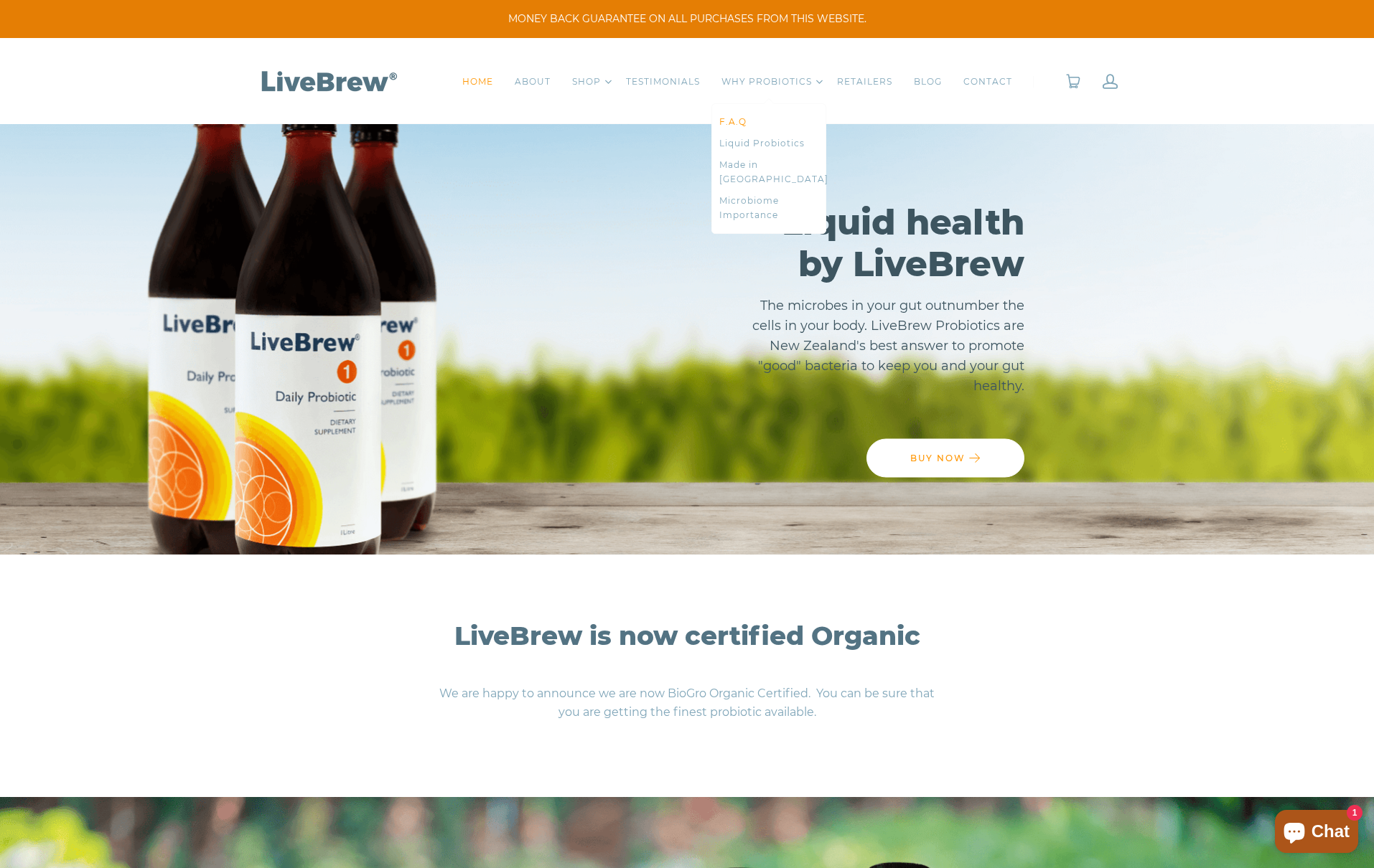
click at [733, 120] on link "F.A.Q" at bounding box center [769, 121] width 99 height 15
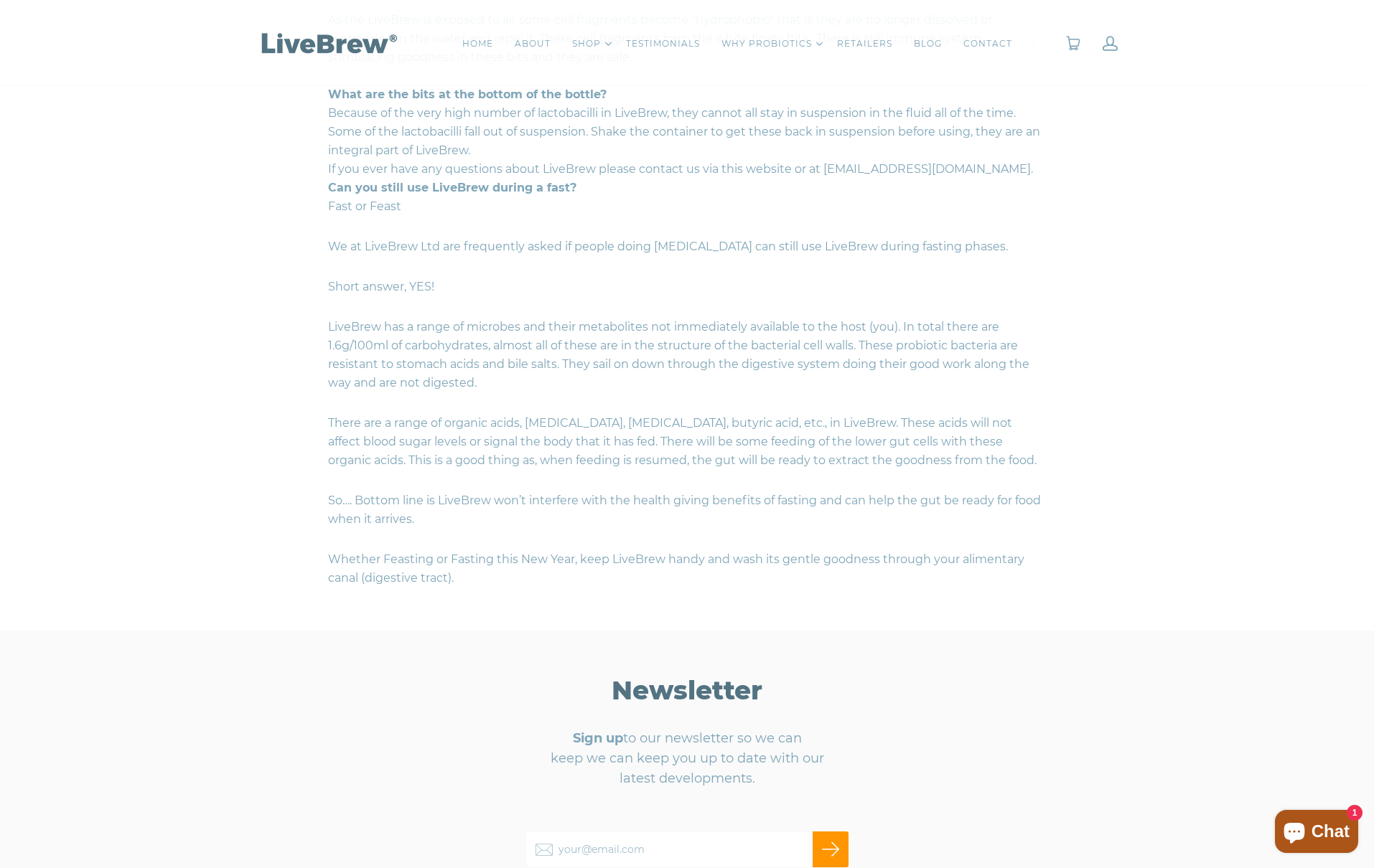
scroll to position [2564, 0]
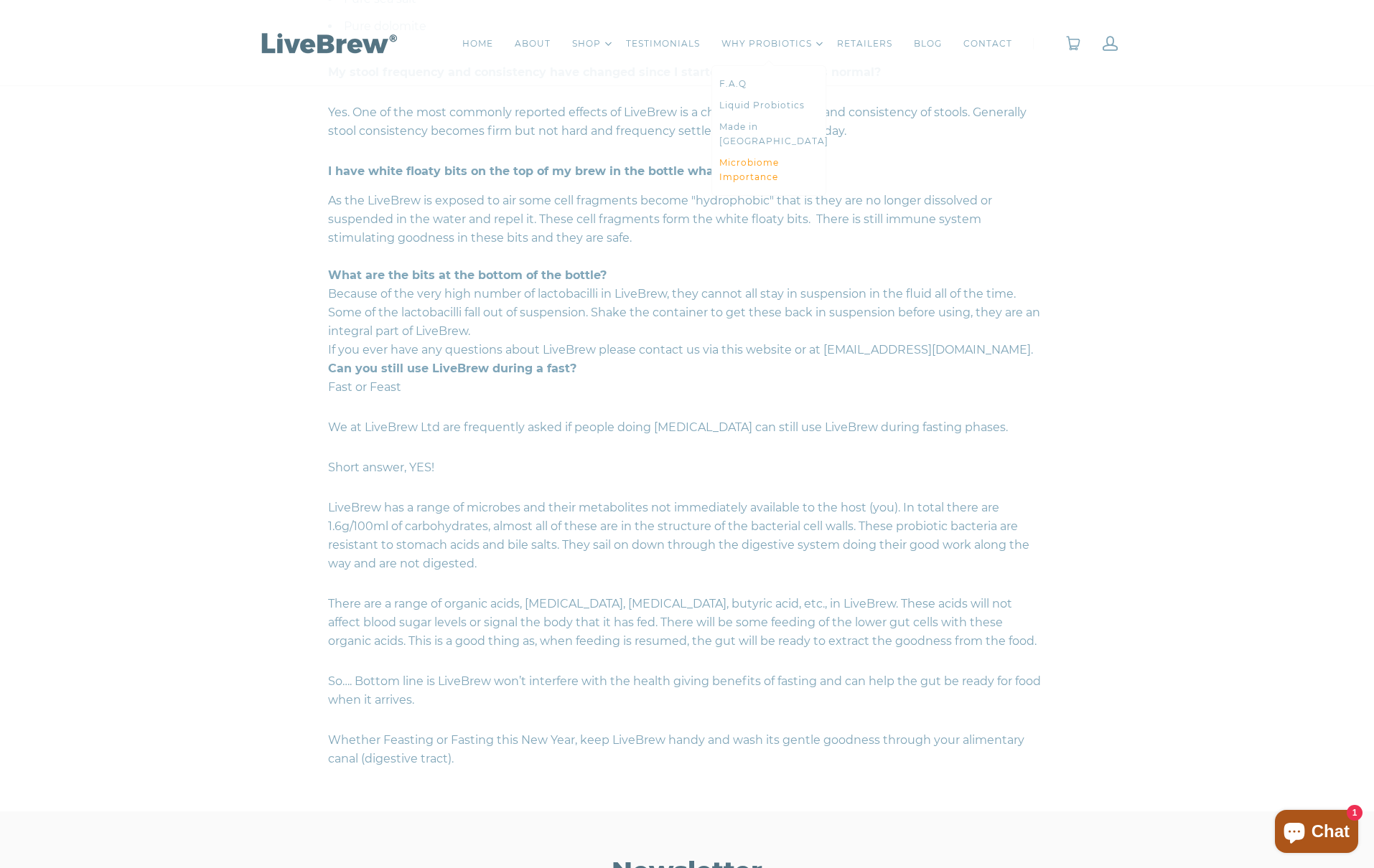
click at [747, 158] on link "Microbiome Importance" at bounding box center [769, 170] width 99 height 29
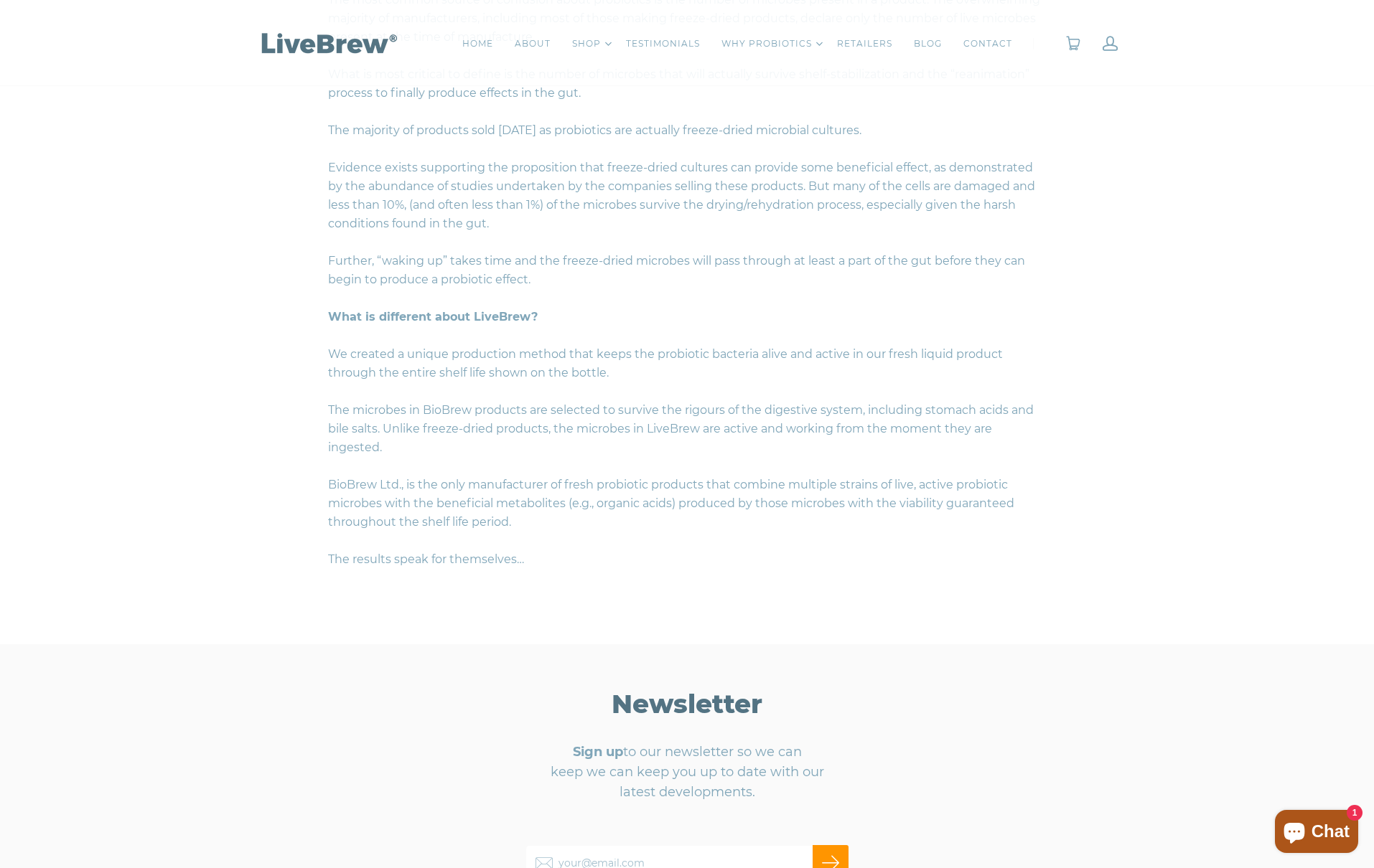
scroll to position [1507, 0]
click at [657, 41] on link "TESTIMONIALS" at bounding box center [663, 44] width 74 height 15
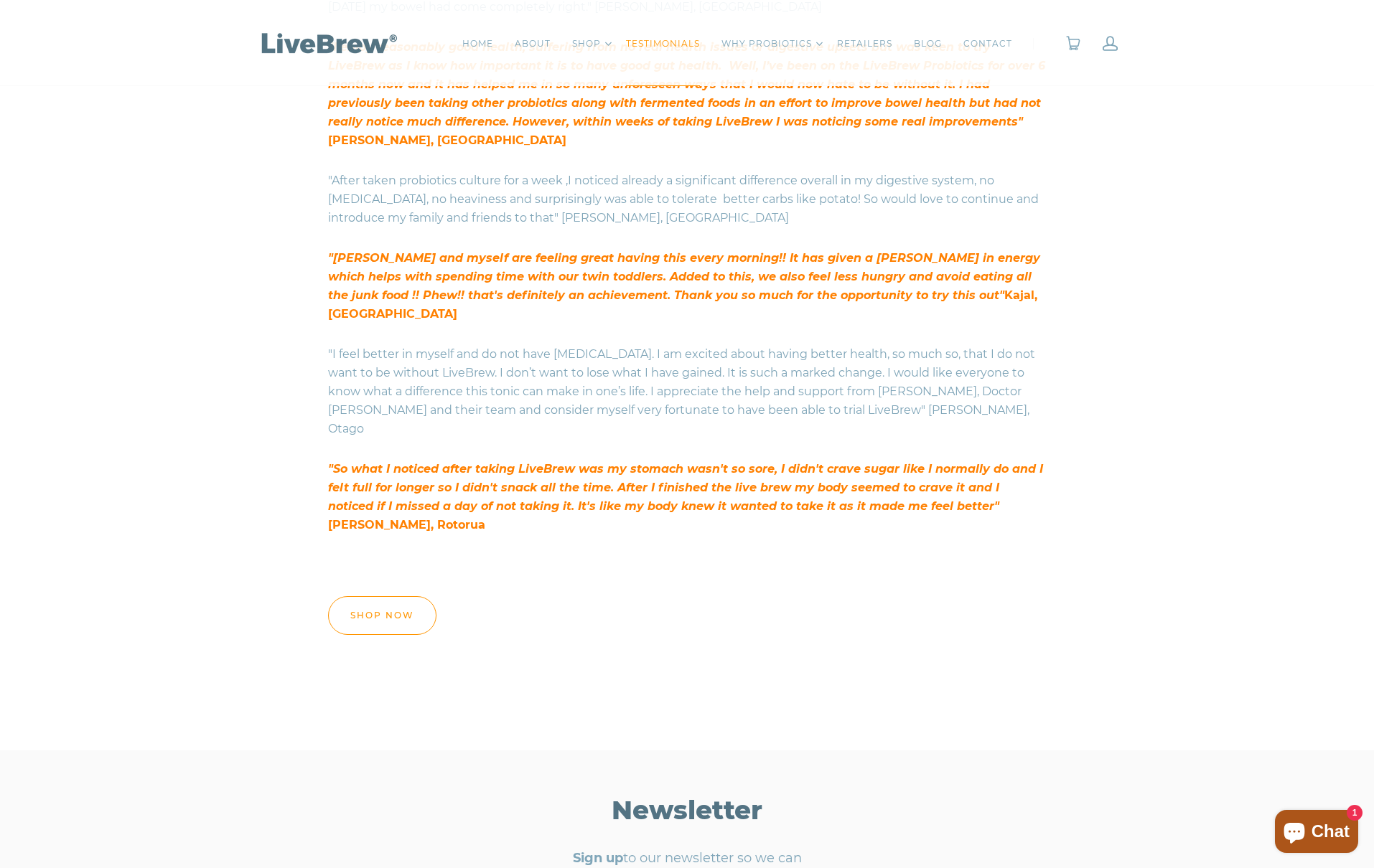
scroll to position [861, 0]
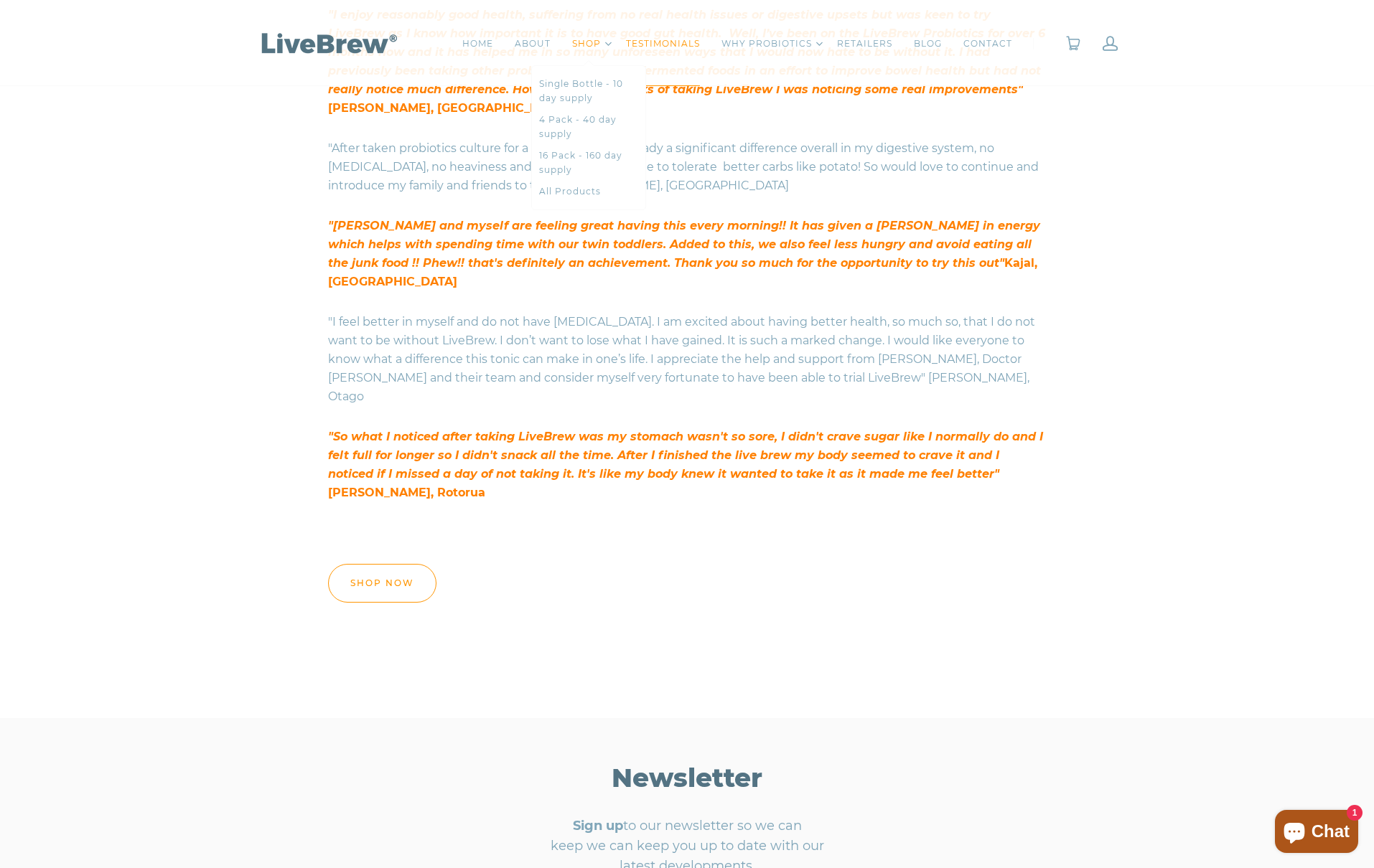
click at [580, 38] on link "SHOP" at bounding box center [587, 44] width 29 height 15
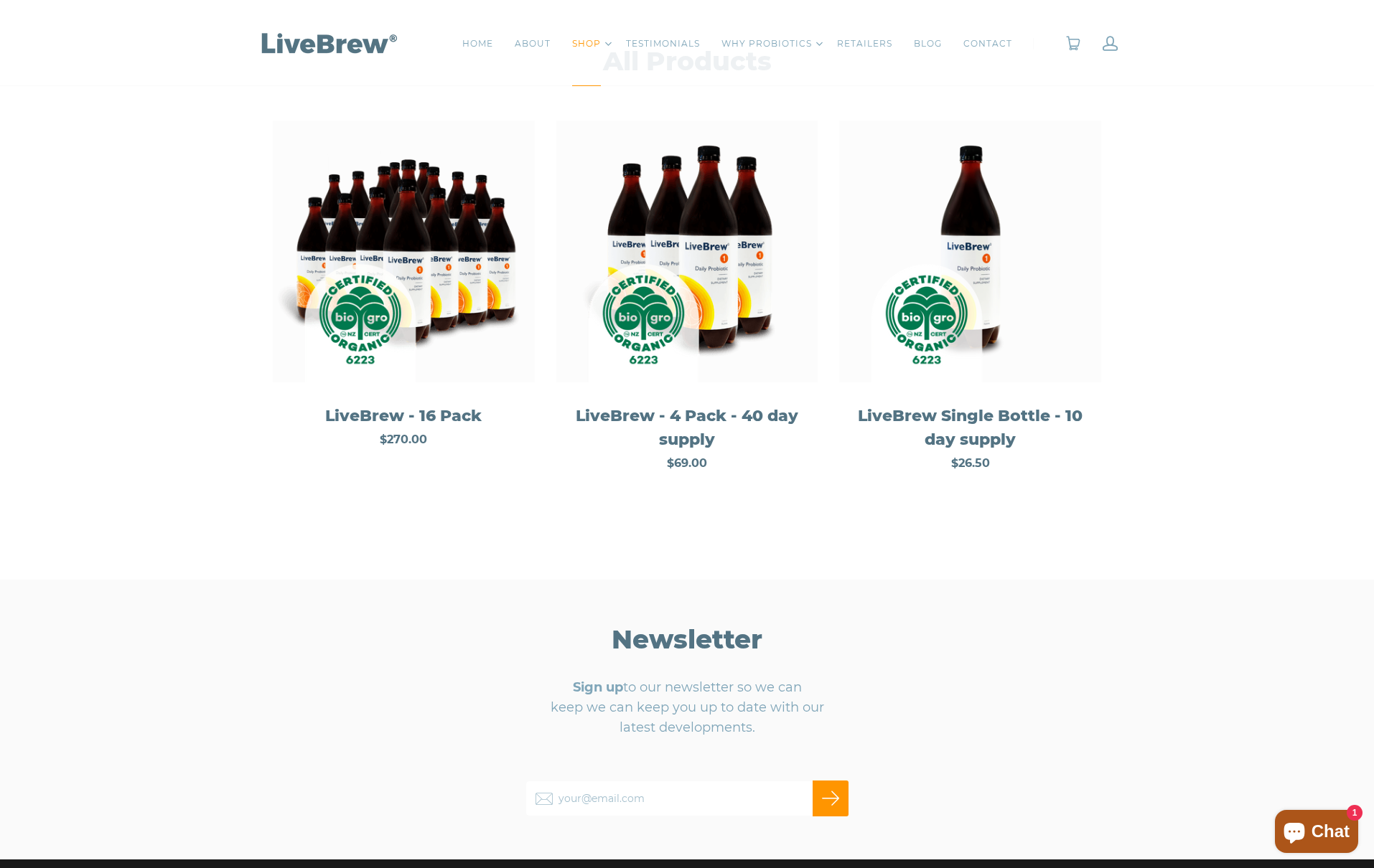
scroll to position [44, 0]
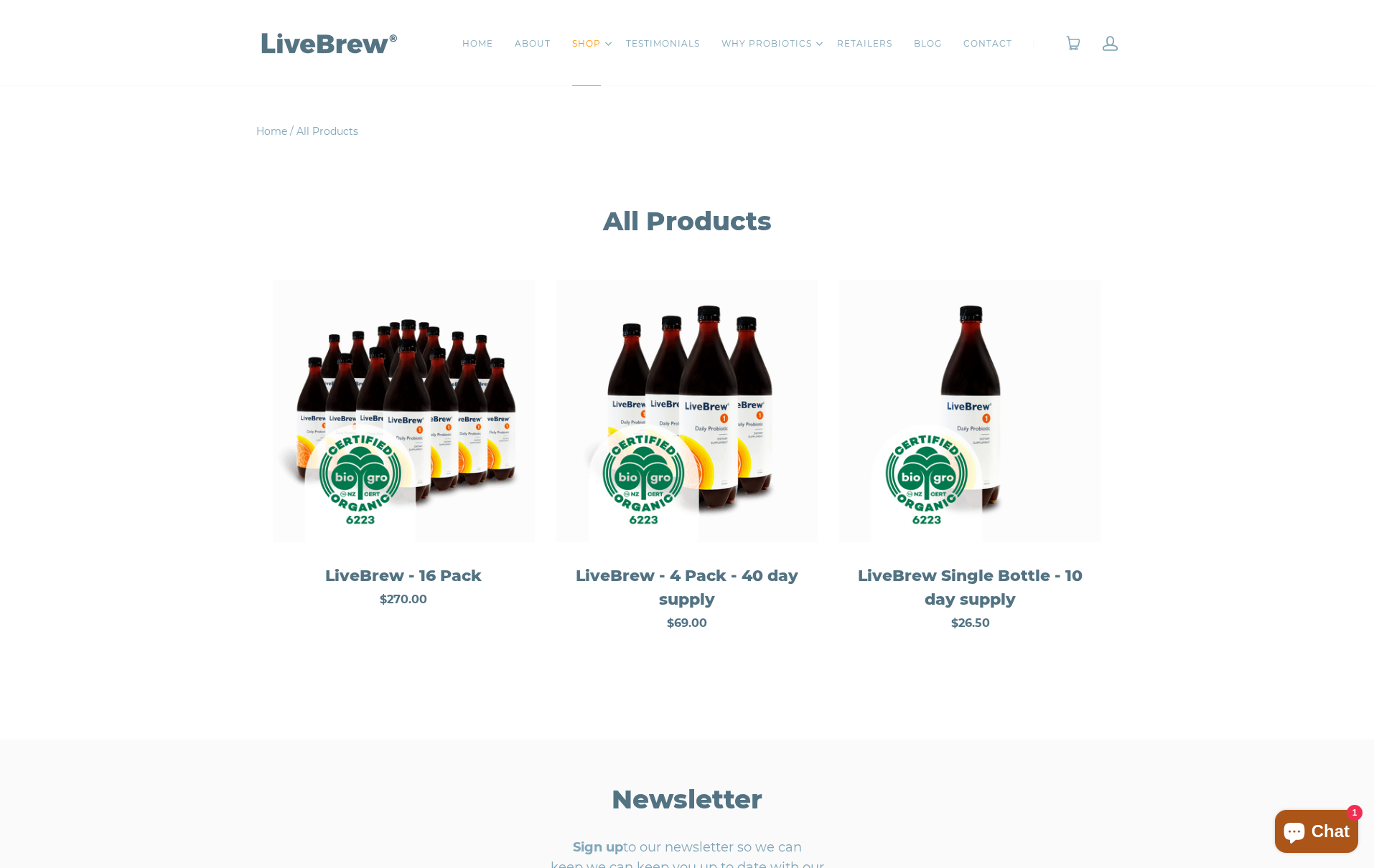
click at [680, 436] on img at bounding box center [687, 411] width 262 height 262
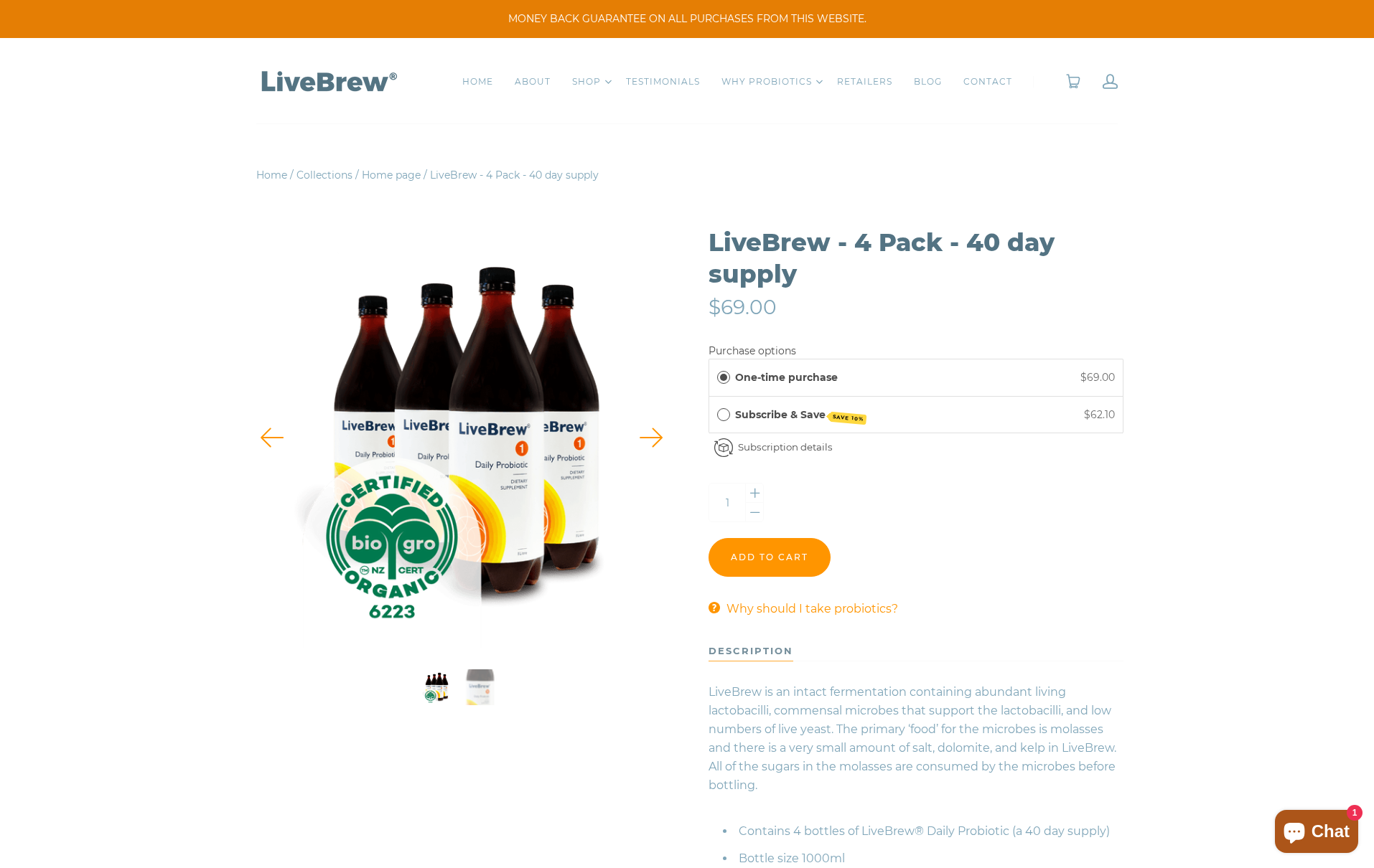
click at [1240, 500] on div "LiveBrew - 4 Pack - 40 day supply $69.00 Previous Next LiveBrew - 4 Pack - 40 d…" at bounding box center [687, 566] width 1374 height 766
click at [777, 567] on input "Add to cart" at bounding box center [770, 557] width 122 height 39
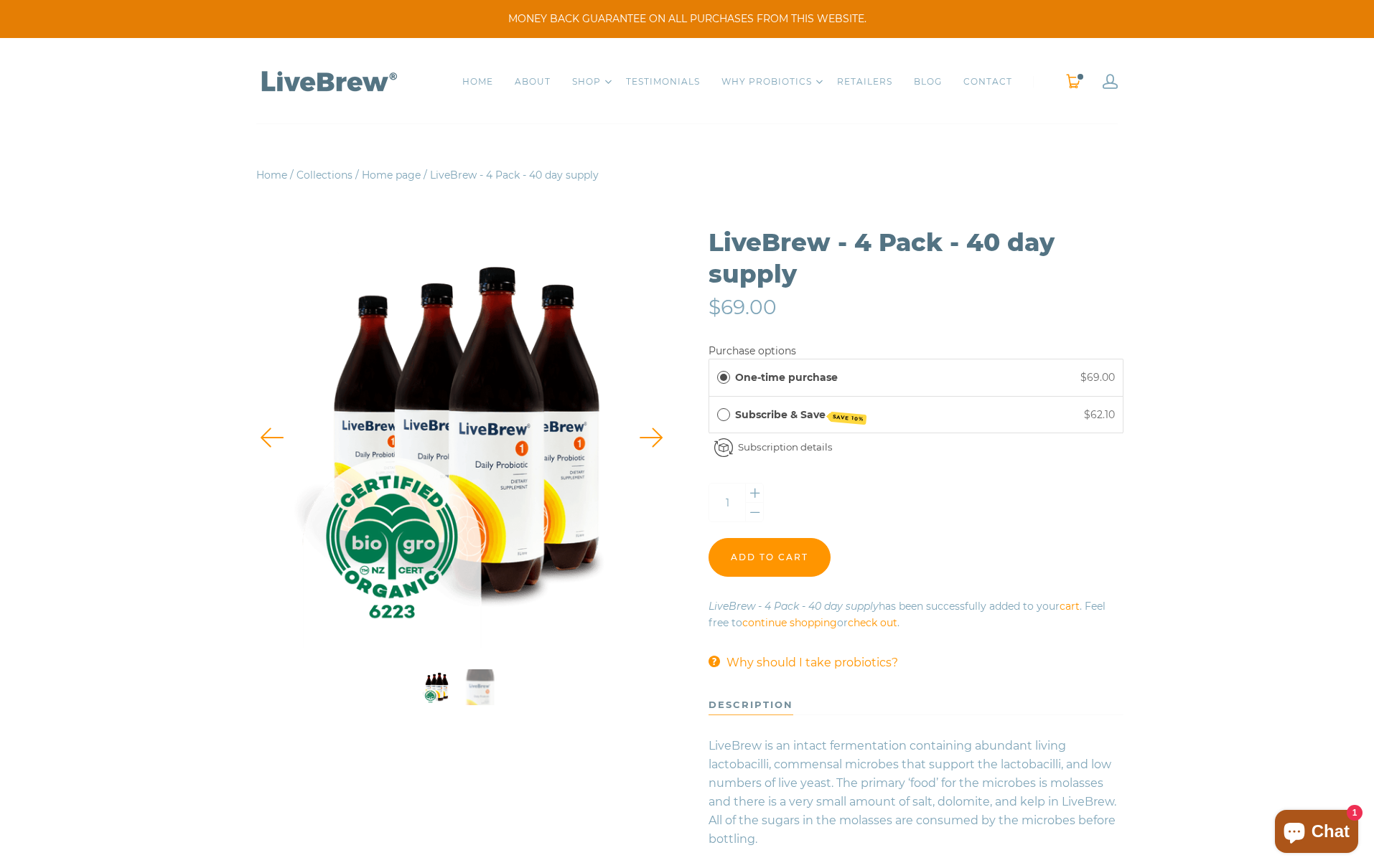
click at [1070, 78] on link "0" at bounding box center [1073, 82] width 16 height 15
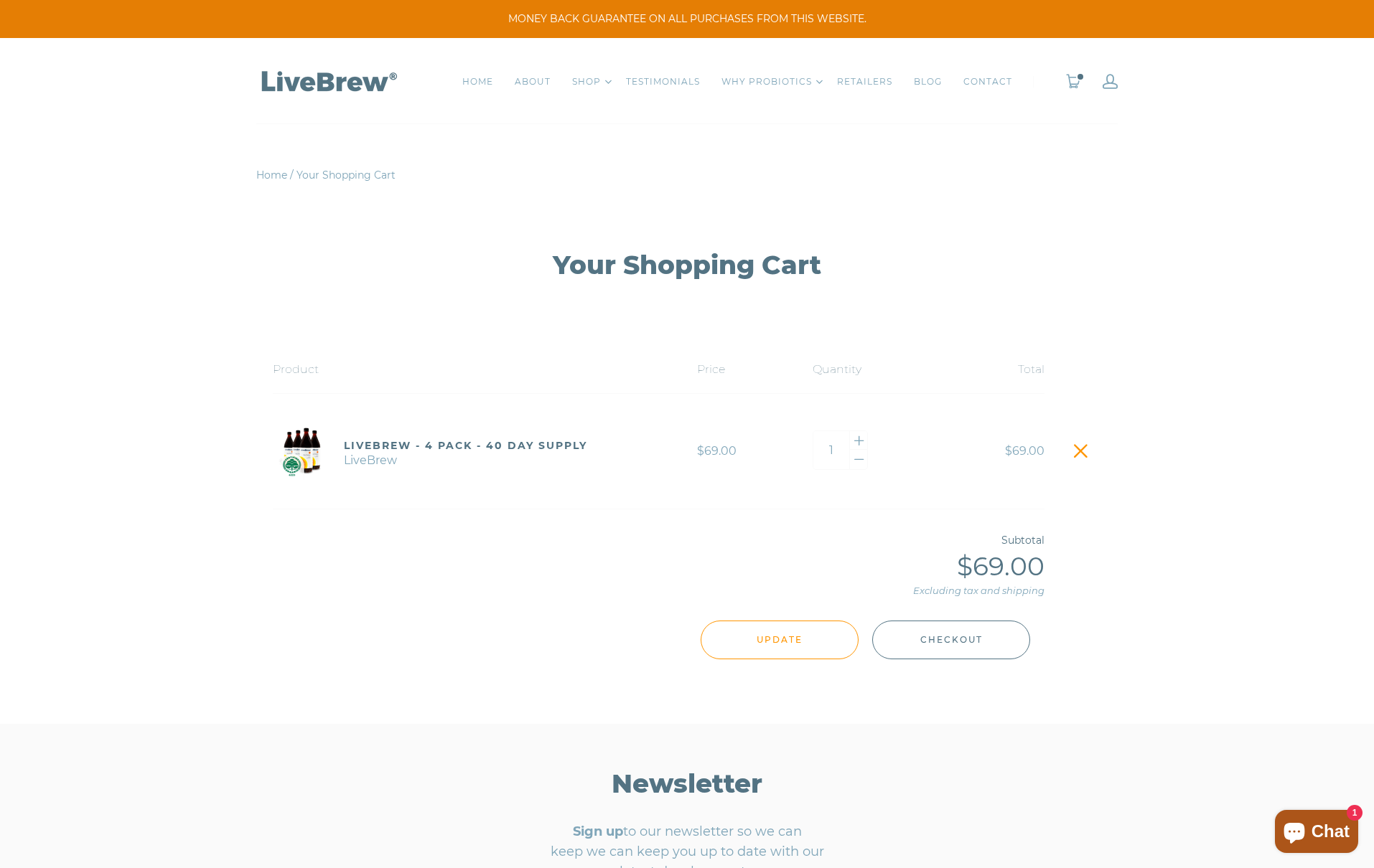
click at [964, 642] on span "Checkout" at bounding box center [951, 640] width 63 height 16
